Goal: Task Accomplishment & Management: Manage account settings

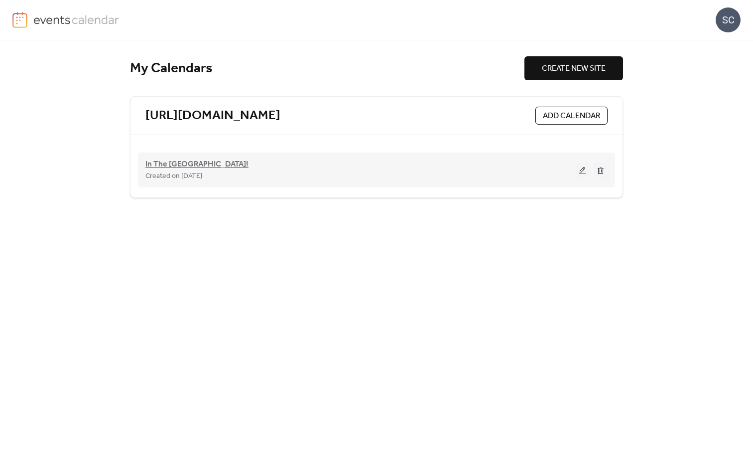
click at [215, 161] on span "In The [GEOGRAPHIC_DATA]!" at bounding box center [196, 164] width 103 height 12
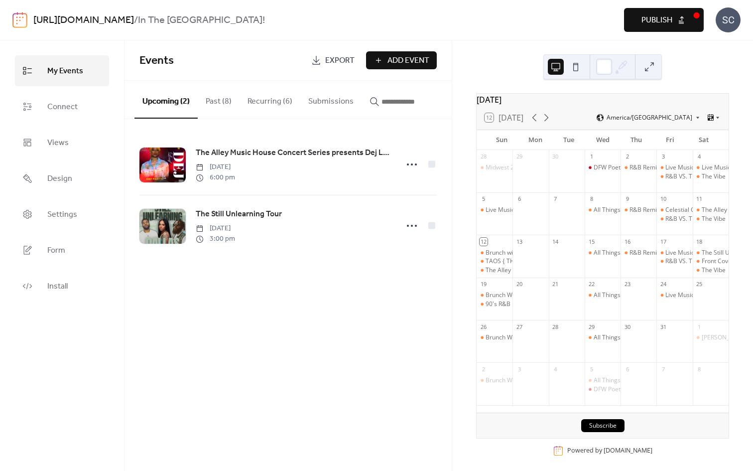
click at [268, 96] on button "Recurring (6)" at bounding box center [270, 99] width 61 height 37
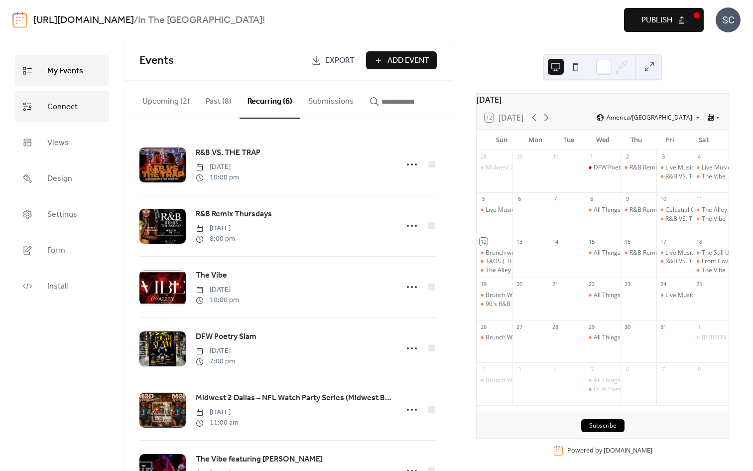
click at [105, 110] on link "Connect" at bounding box center [62, 106] width 94 height 31
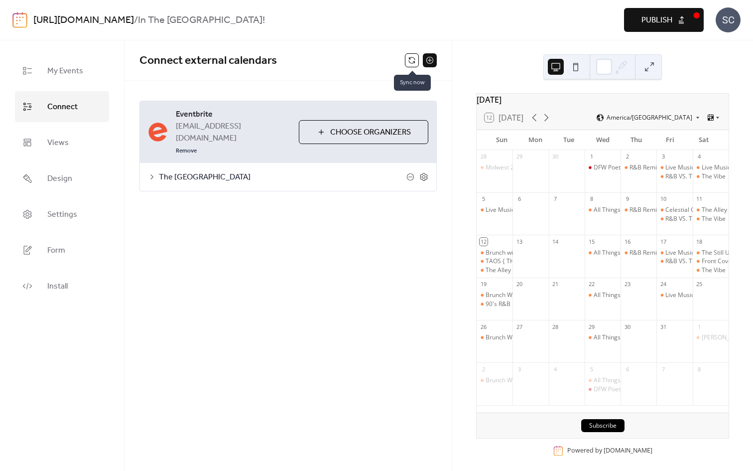
click at [411, 62] on button at bounding box center [412, 60] width 14 height 14
click at [78, 110] on link "Connect" at bounding box center [62, 106] width 94 height 31
click at [71, 74] on span "My Events" at bounding box center [65, 71] width 36 height 16
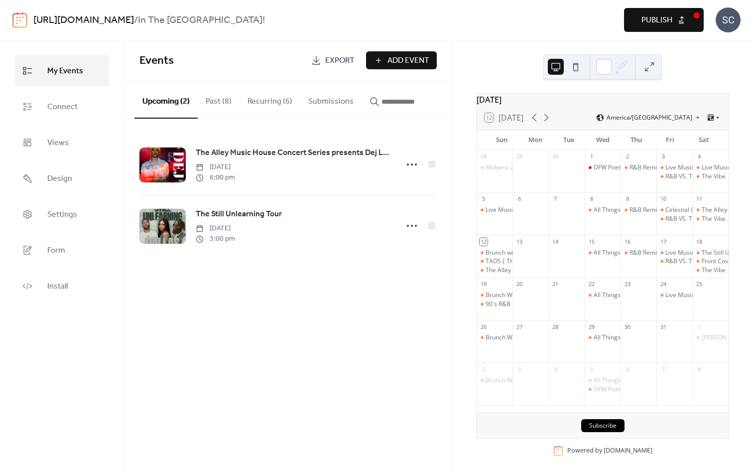
click at [256, 99] on button "Recurring (6)" at bounding box center [270, 99] width 61 height 37
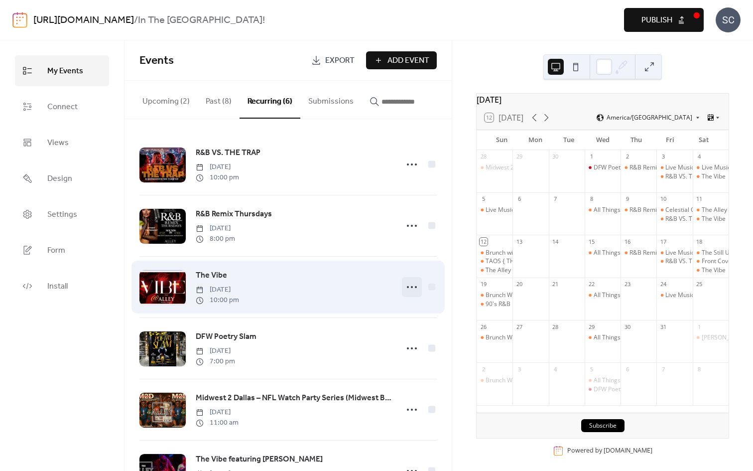
click at [411, 289] on icon at bounding box center [412, 287] width 16 height 16
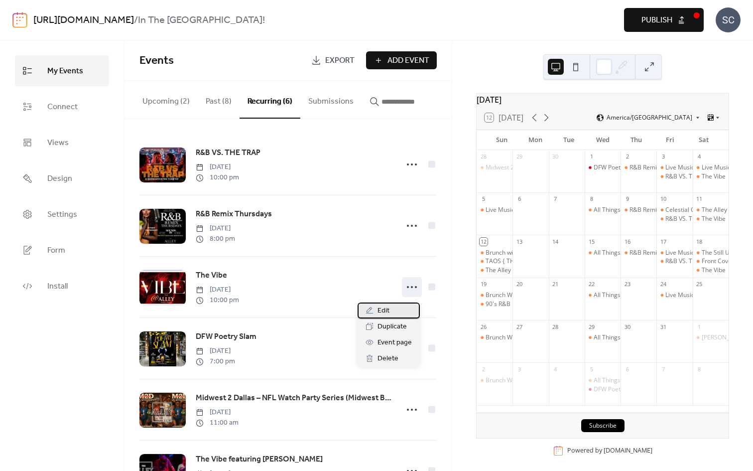
click at [387, 308] on span "Edit" at bounding box center [384, 311] width 12 height 12
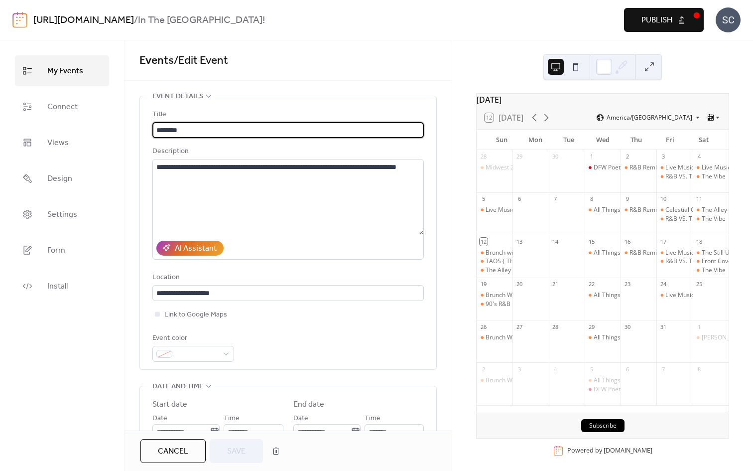
type input "**********"
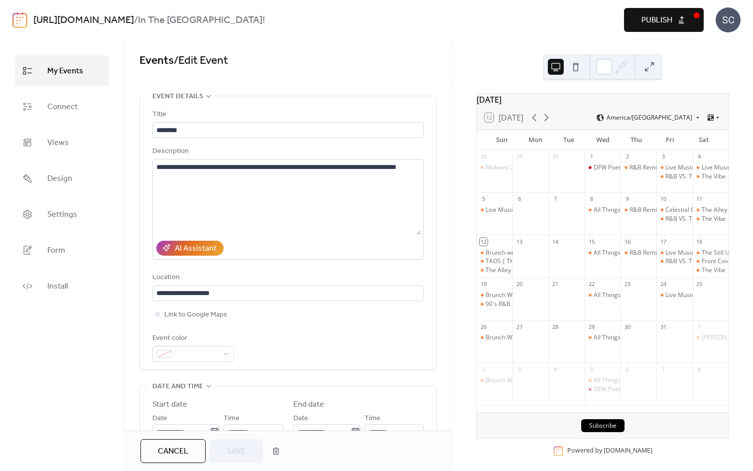
click at [650, 23] on span "Publish" at bounding box center [657, 20] width 31 height 12
